Goal: Find specific page/section: Find specific page/section

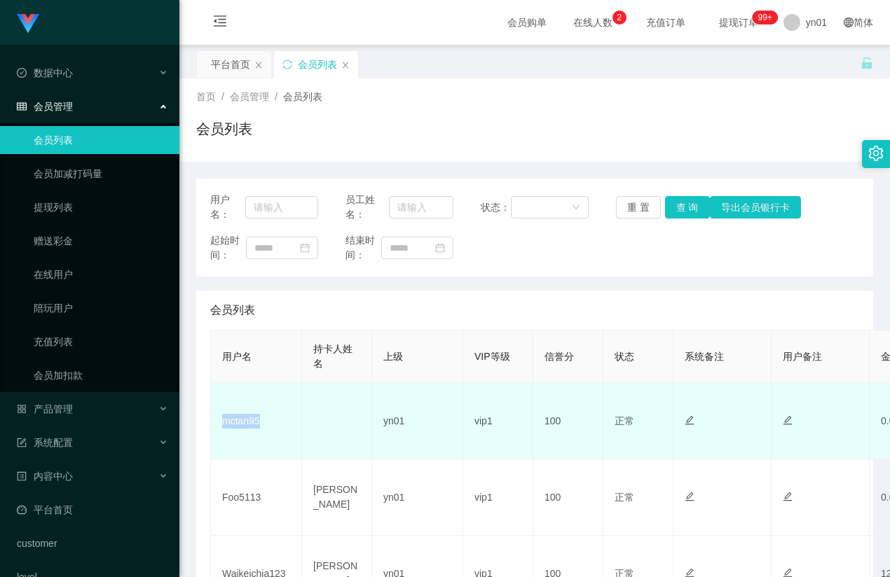
click at [220, 434] on td "mctan95" at bounding box center [256, 421] width 91 height 76
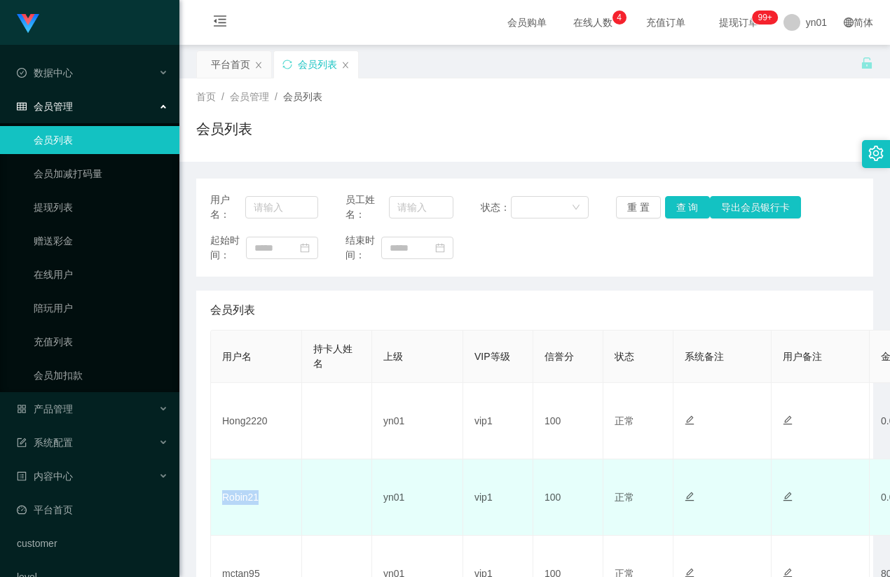
drag, startPoint x: 232, startPoint y: 502, endPoint x: 221, endPoint y: 504, distance: 11.6
click at [221, 504] on td "Robin21" at bounding box center [256, 498] width 91 height 76
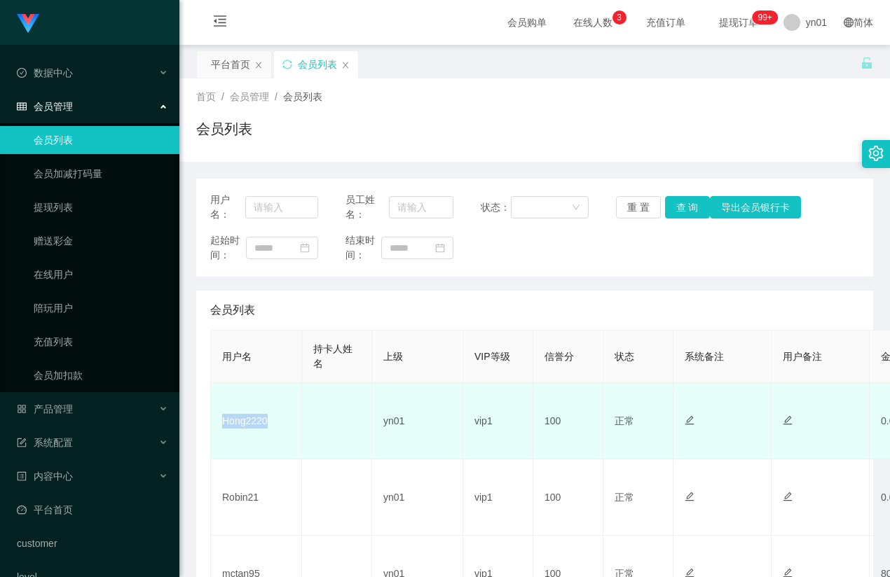
drag, startPoint x: 275, startPoint y: 427, endPoint x: 217, endPoint y: 431, distance: 57.6
click at [217, 431] on td "Hong2220" at bounding box center [256, 421] width 91 height 76
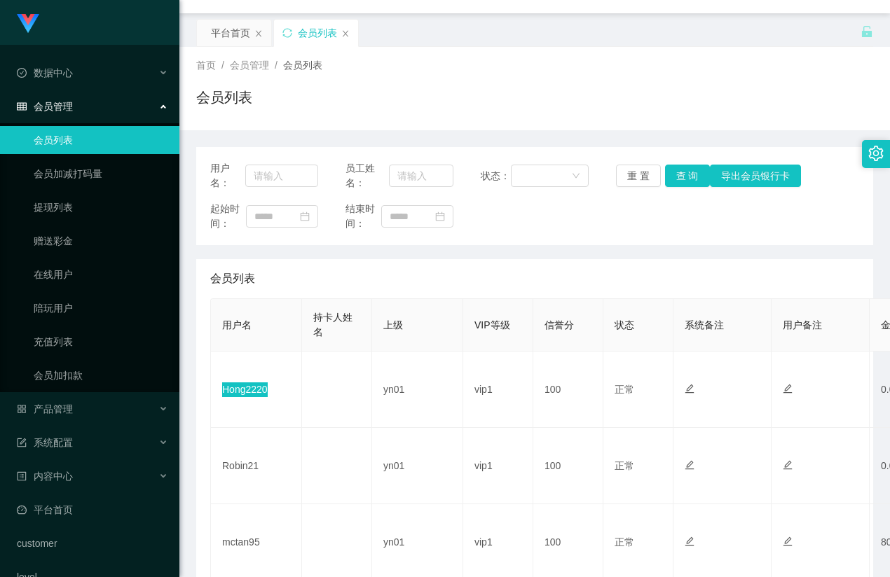
scroll to position [70, 0]
